Goal: Task Accomplishment & Management: Use online tool/utility

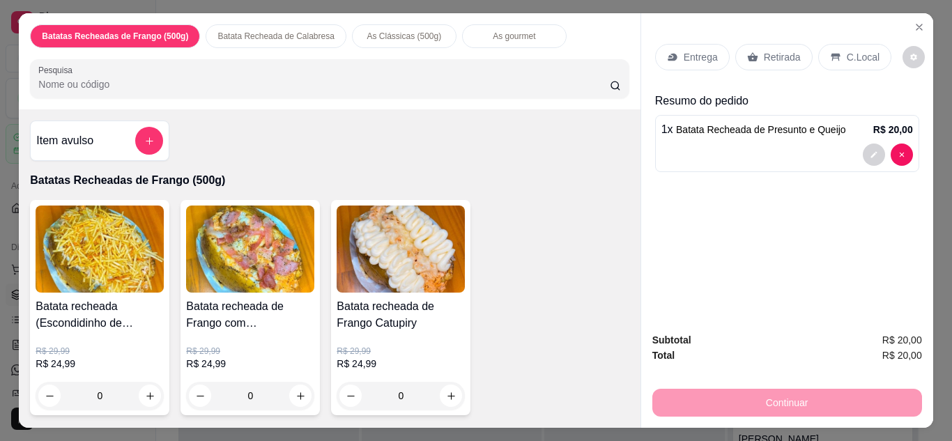
scroll to position [29, 0]
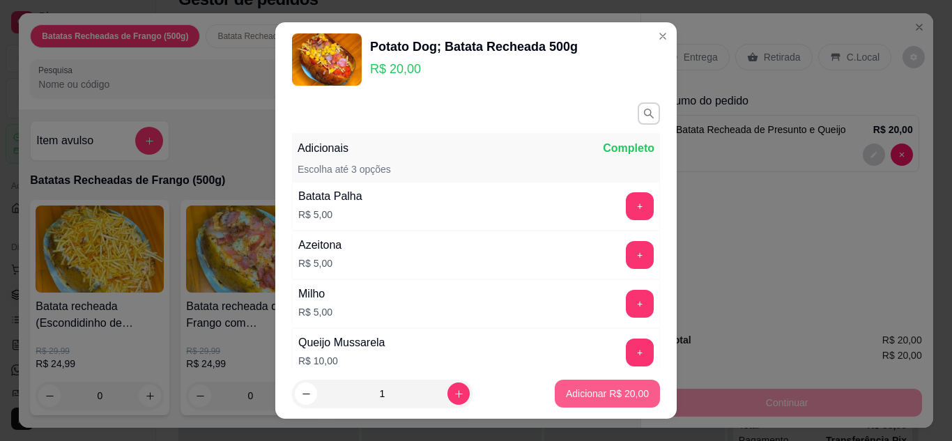
click at [616, 399] on p "Adicionar R$ 20,00" at bounding box center [607, 394] width 83 height 14
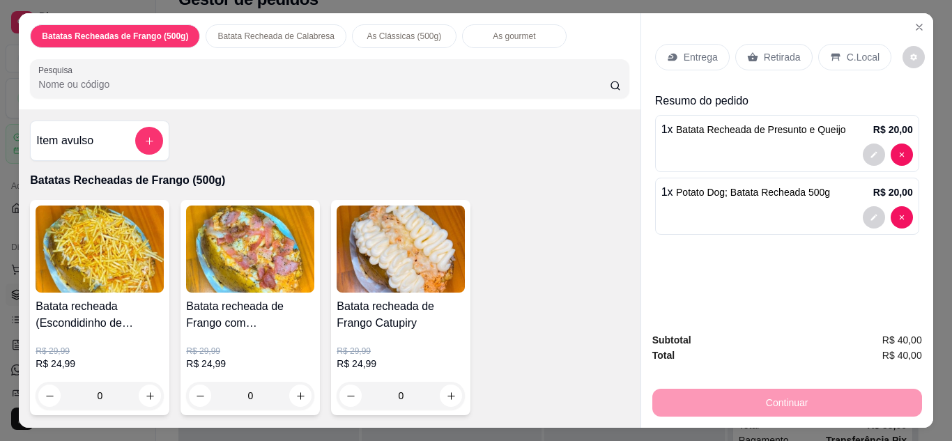
type input "1"
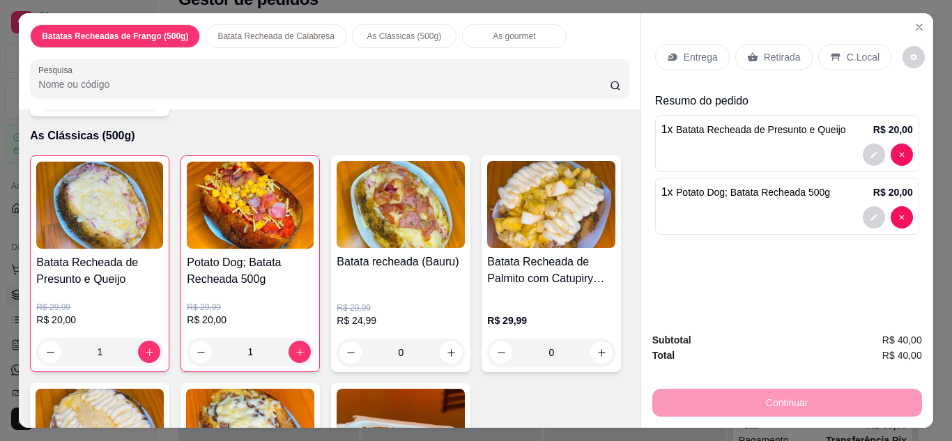
click at [688, 56] on p "Entrega" at bounding box center [701, 57] width 34 height 14
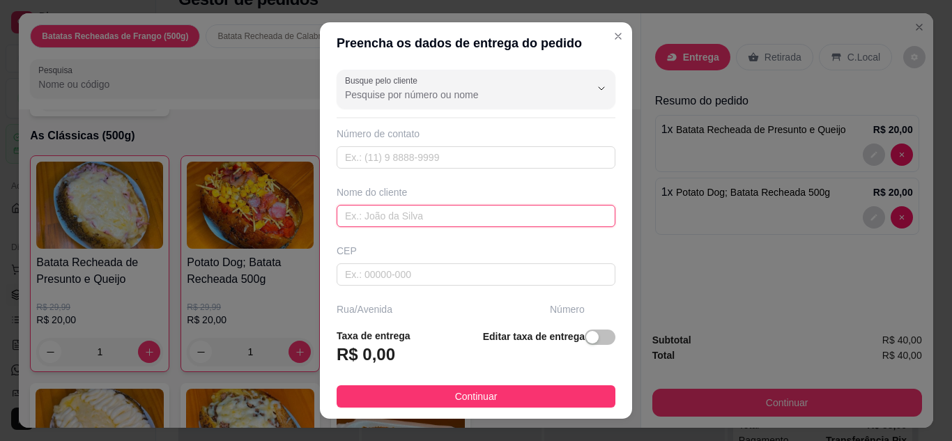
click at [476, 210] on input "text" at bounding box center [476, 216] width 279 height 22
type input "[PERSON_NAME]"
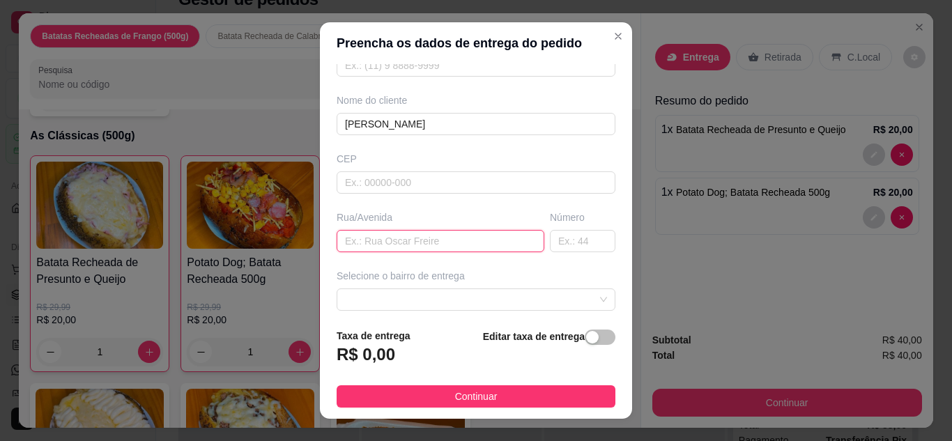
click at [432, 241] on input "text" at bounding box center [441, 241] width 208 height 22
click at [432, 241] on input "joaqui" at bounding box center [441, 241] width 208 height 22
click at [423, 236] on input "joaqui" at bounding box center [441, 241] width 208 height 22
type input "[PERSON_NAME]"
click at [563, 240] on input "text" at bounding box center [583, 241] width 66 height 22
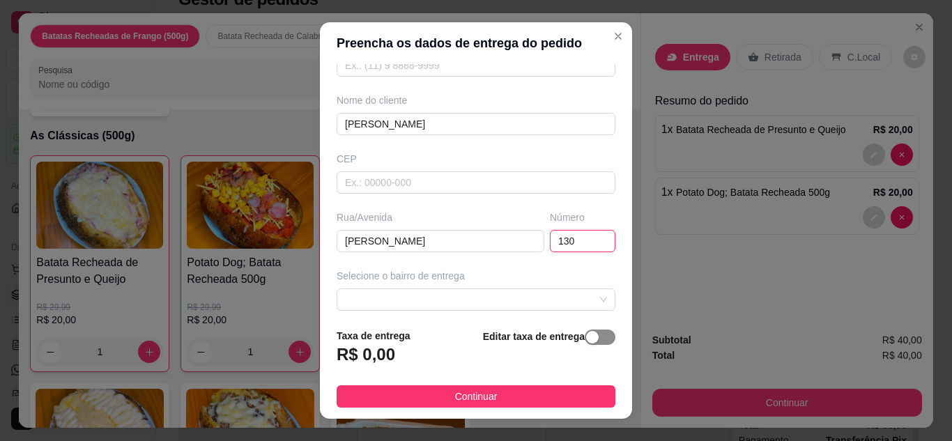
type input "130"
click at [585, 343] on button "button" at bounding box center [600, 337] width 31 height 15
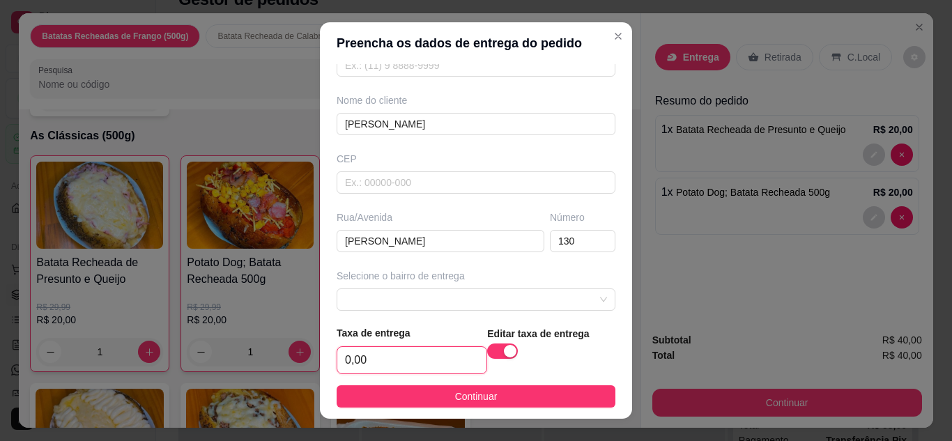
click at [444, 355] on input "0,00" at bounding box center [411, 360] width 149 height 26
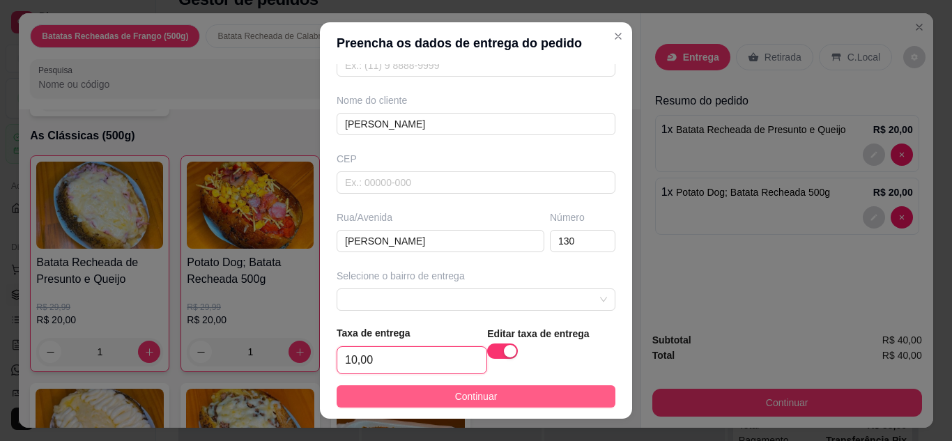
type input "10,00"
click at [468, 403] on span "Continuar" at bounding box center [476, 396] width 43 height 15
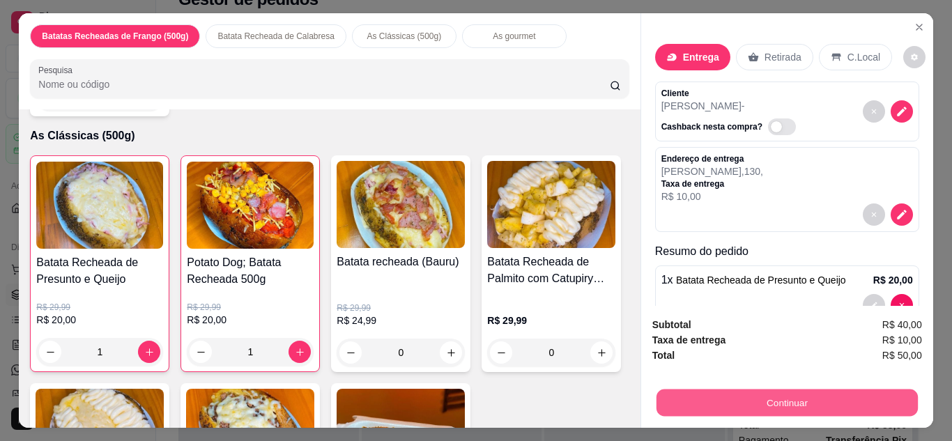
click at [675, 394] on button "Continuar" at bounding box center [786, 403] width 261 height 27
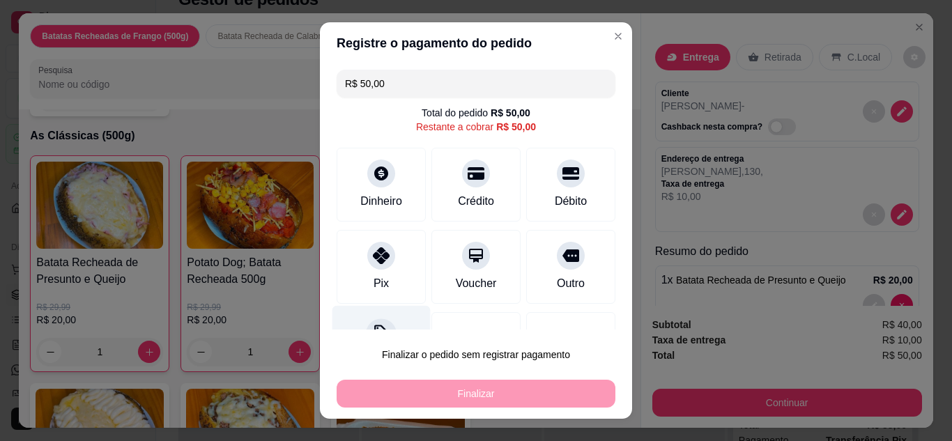
drag, startPoint x: 364, startPoint y: 332, endPoint x: 365, endPoint y: 322, distance: 9.8
click at [365, 322] on section "Registre o pagamento do pedido R$ 50,00 Total do pedido R$ 50,00 Restante a cob…" at bounding box center [476, 220] width 312 height 397
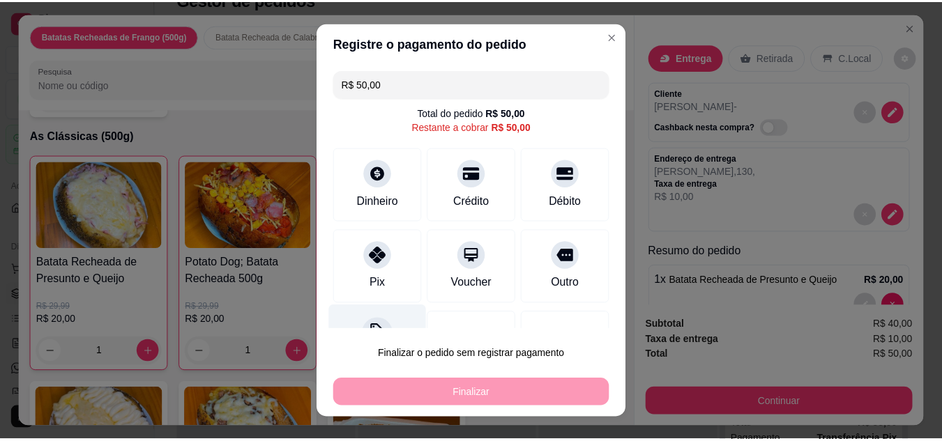
scroll to position [19, 0]
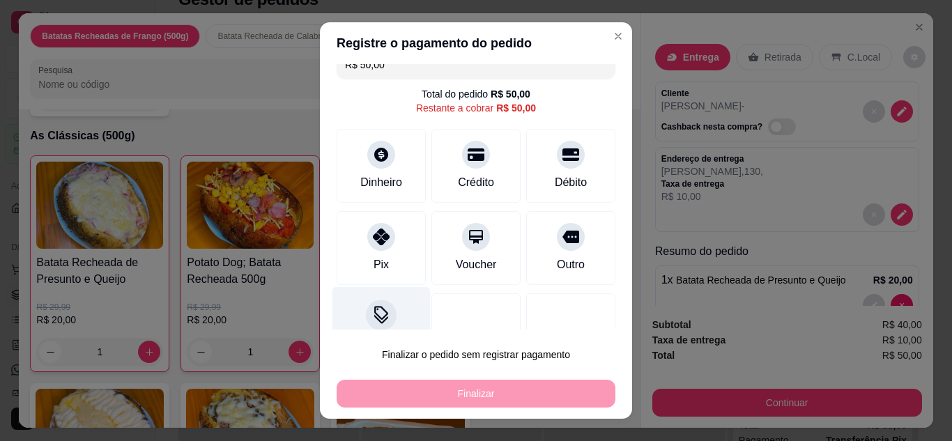
click at [372, 322] on icon at bounding box center [381, 315] width 18 height 18
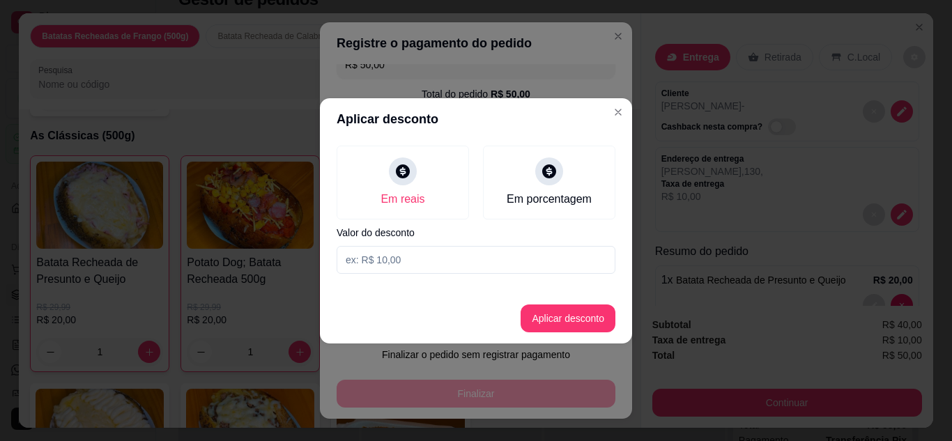
click at [425, 258] on input at bounding box center [476, 260] width 279 height 28
type input "5,00"
click at [546, 305] on button "Aplicar desconto" at bounding box center [568, 318] width 91 height 27
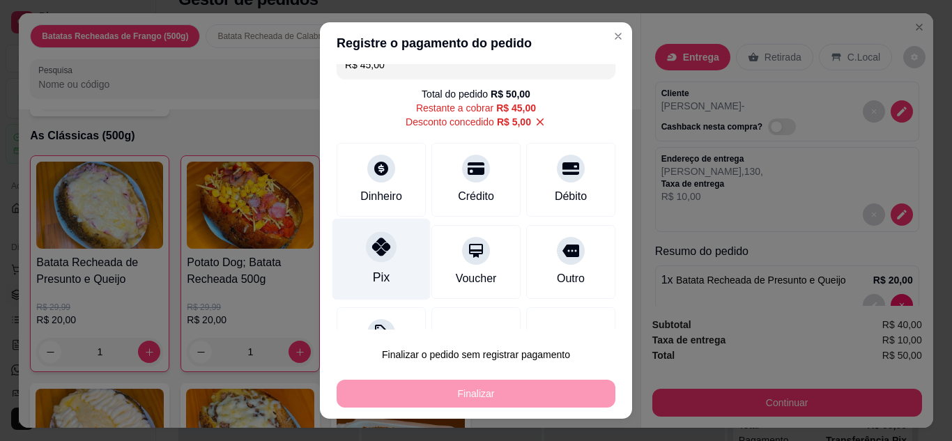
click at [375, 269] on div "Pix" at bounding box center [381, 277] width 17 height 18
type input "R$ 0,00"
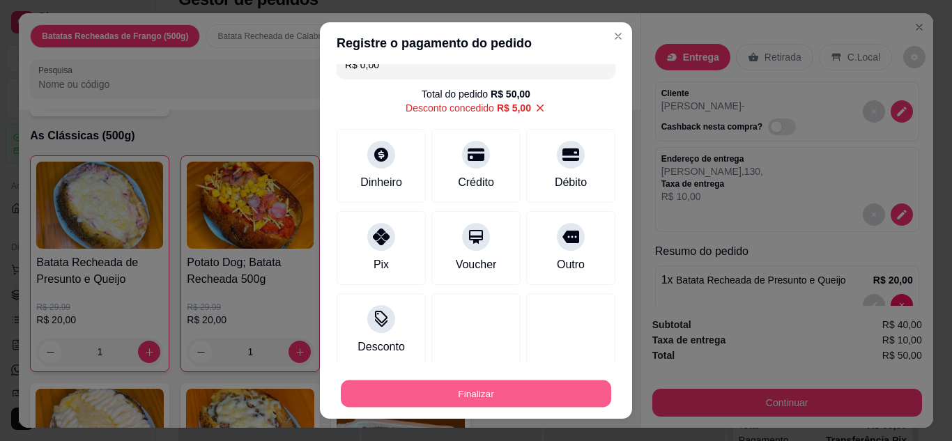
click at [438, 391] on button "Finalizar" at bounding box center [476, 394] width 270 height 27
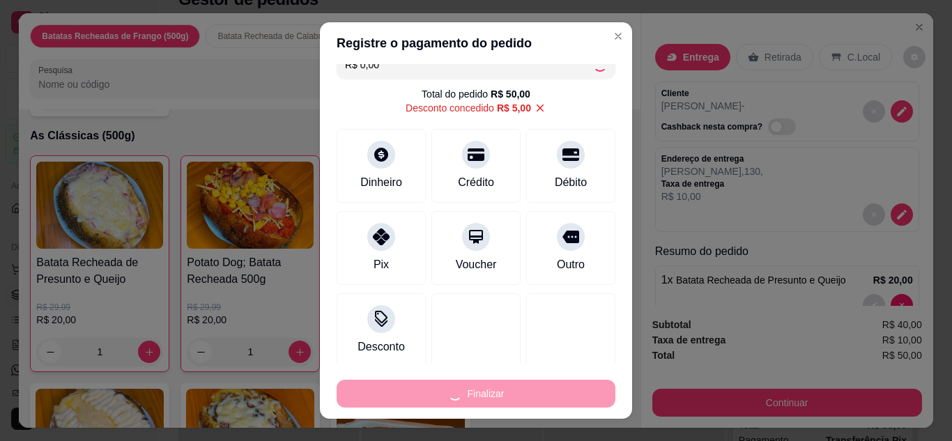
type input "0"
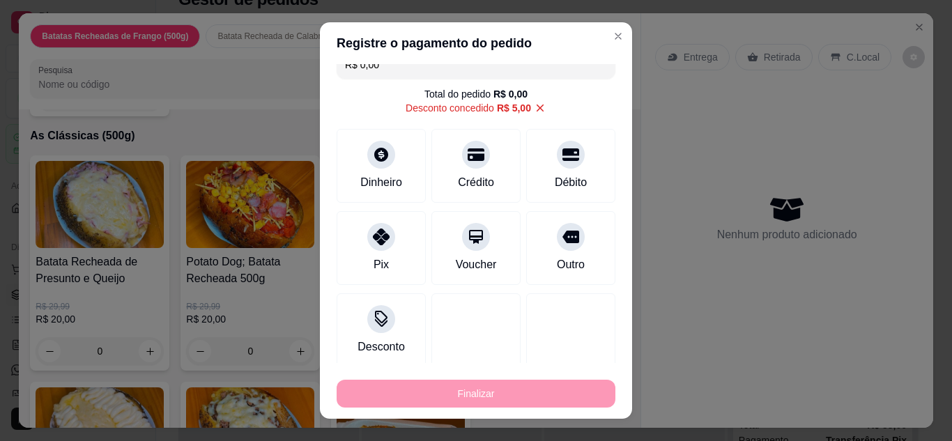
type input "-R$ 50,00"
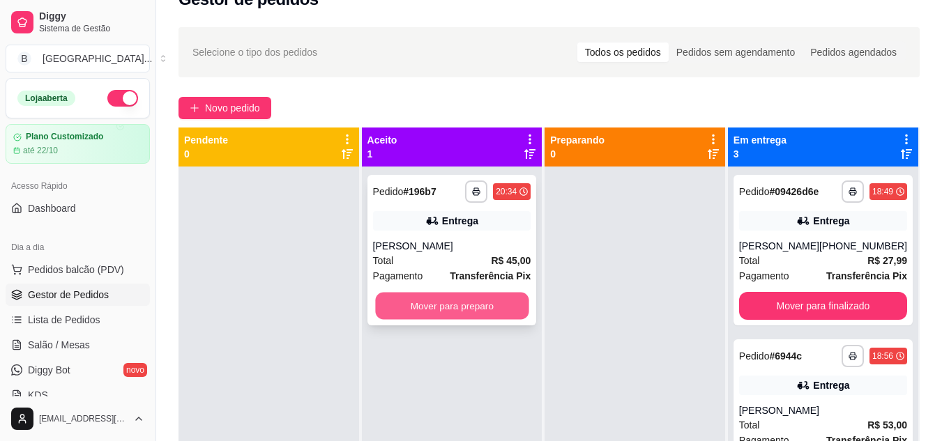
click at [423, 310] on button "Mover para preparo" at bounding box center [451, 306] width 153 height 27
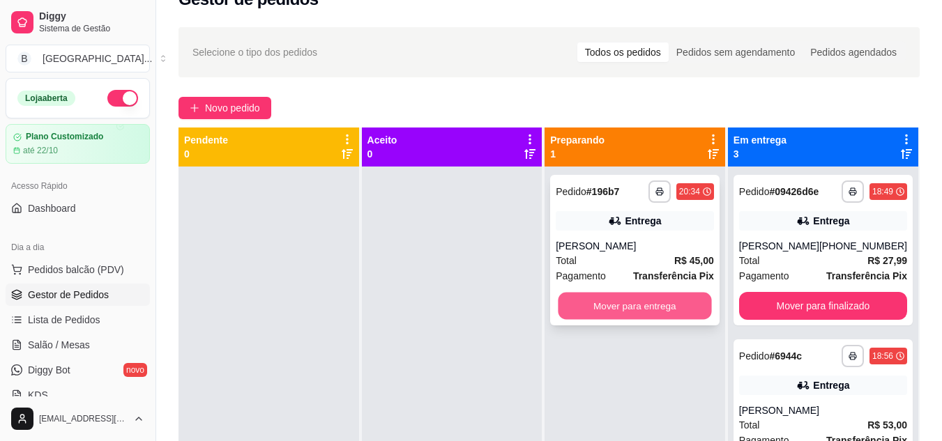
click at [628, 298] on button "Mover para entrega" at bounding box center [634, 306] width 153 height 27
